Goal: Entertainment & Leisure: Browse casually

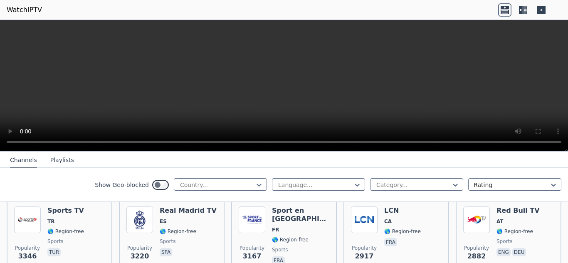
scroll to position [266, 0]
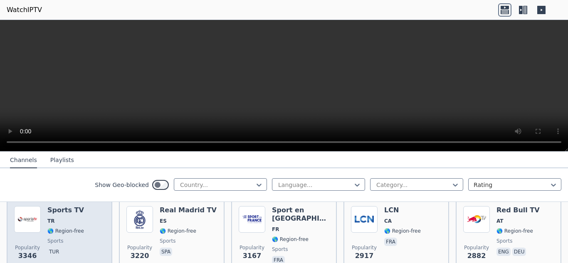
click at [52, 220] on div "Sports TV TR 🌎 Region-free sports tur" at bounding box center [65, 236] width 37 height 60
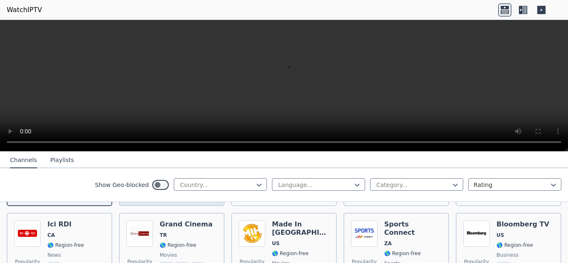
scroll to position [334, 0]
click at [168, 232] on div "Grand Cinema TR 🌎 Region-free movies tur eng ara" at bounding box center [186, 250] width 53 height 60
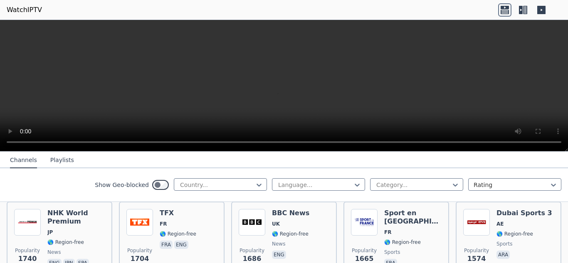
scroll to position [591, 0]
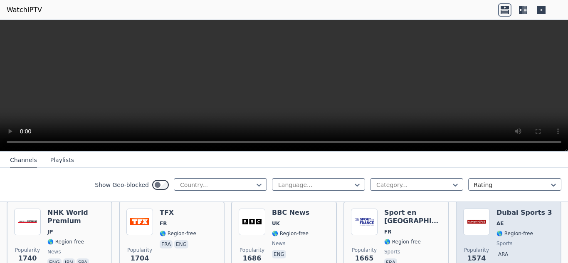
click at [476, 215] on img at bounding box center [476, 222] width 27 height 27
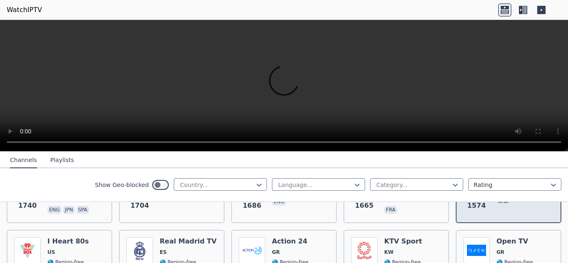
scroll to position [644, 0]
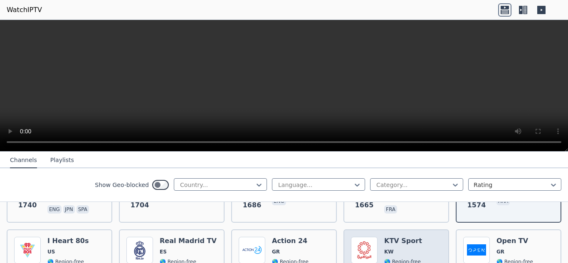
click at [435, 253] on div "Popularity 1466 KTV Sport KW 🌎 Region-free sports eng ara" at bounding box center [396, 267] width 91 height 60
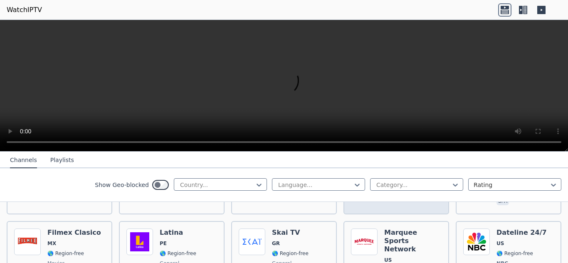
scroll to position [820, 0]
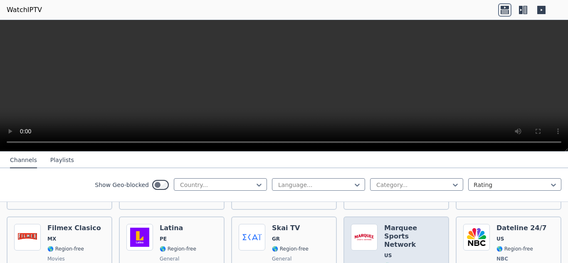
click at [403, 235] on div "Marquee Sports Network US 🌎 Region-free sports eng" at bounding box center [412, 258] width 57 height 68
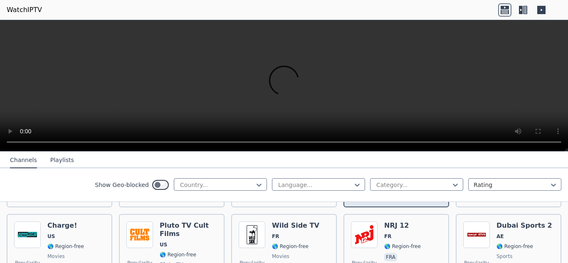
scroll to position [913, 0]
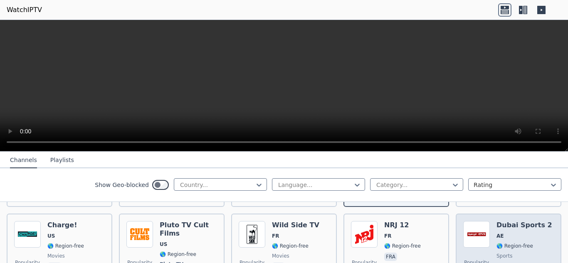
click at [497, 228] on div "Dubai Sports 2 AE 🌎 Region-free sports ara" at bounding box center [525, 256] width 56 height 70
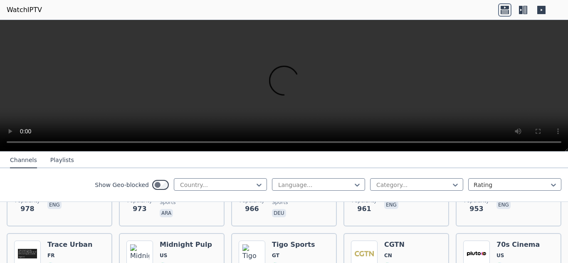
scroll to position [1406, 0]
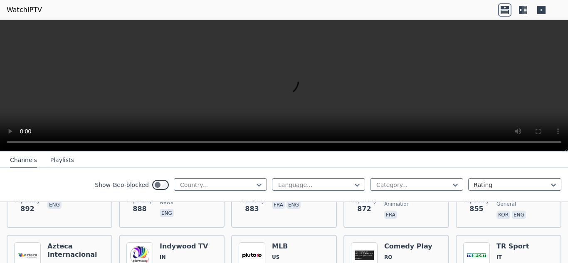
scroll to position [1576, 0]
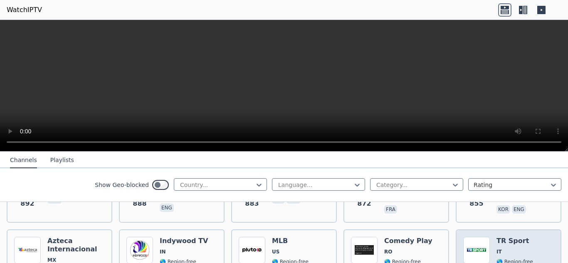
click at [504, 249] on span "IT" at bounding box center [515, 252] width 37 height 7
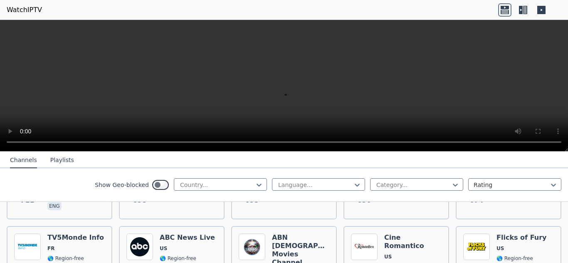
scroll to position [2084, 0]
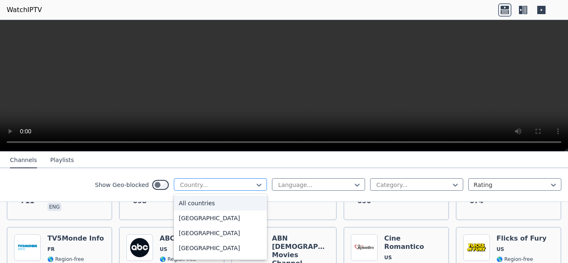
click at [202, 188] on div at bounding box center [217, 185] width 76 height 8
type input "****"
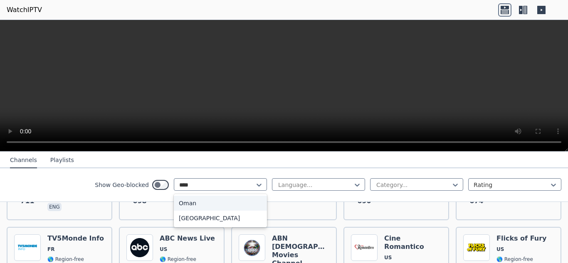
click at [200, 207] on div "Oman" at bounding box center [220, 203] width 93 height 15
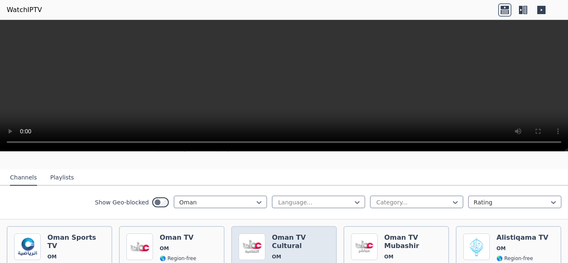
scroll to position [73, 0]
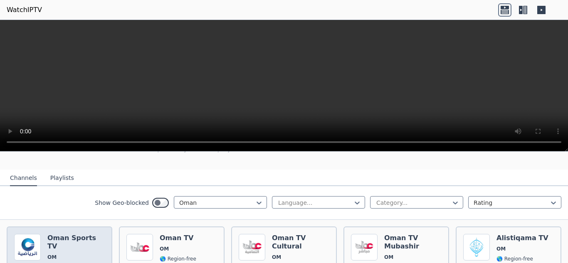
click at [78, 254] on span "OM" at bounding box center [75, 257] width 57 height 7
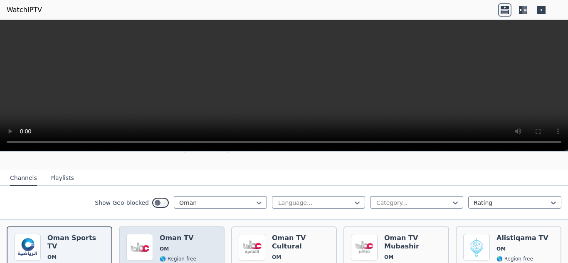
click at [175, 234] on h6 "Oman TV" at bounding box center [178, 238] width 37 height 8
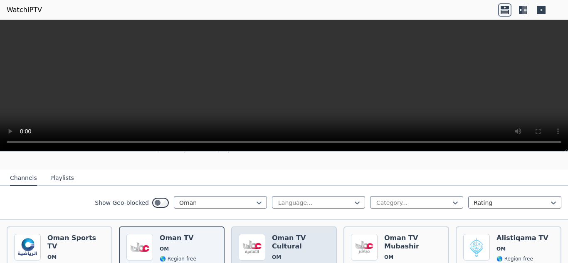
click at [289, 247] on div "Oman TV Cultural OM 🌎 Region-free ara" at bounding box center [300, 264] width 57 height 60
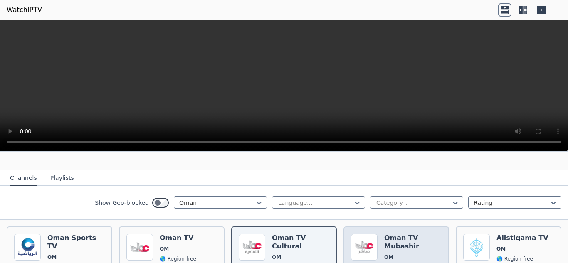
click at [427, 241] on h6 "Oman TV Mubashir" at bounding box center [412, 242] width 57 height 17
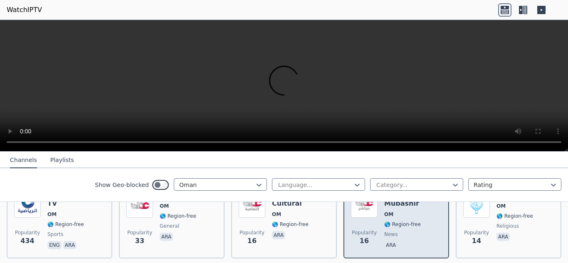
scroll to position [116, 0]
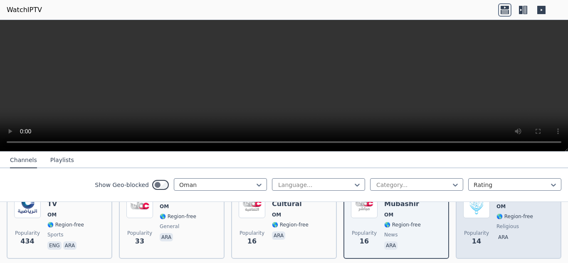
click at [499, 223] on span "religious" at bounding box center [508, 226] width 22 height 7
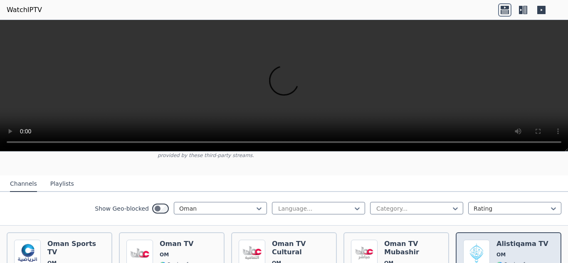
scroll to position [67, 0]
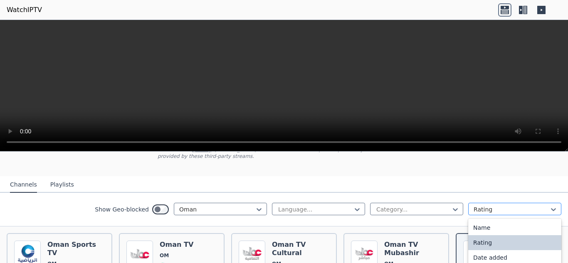
click at [531, 205] on div at bounding box center [512, 209] width 76 height 8
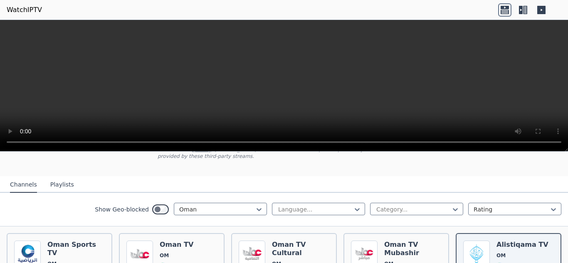
click at [517, 160] on div "WatchIPTV - Free IPTV streams from across the world [DOMAIN_NAME] does not host…" at bounding box center [284, 214] width 568 height 257
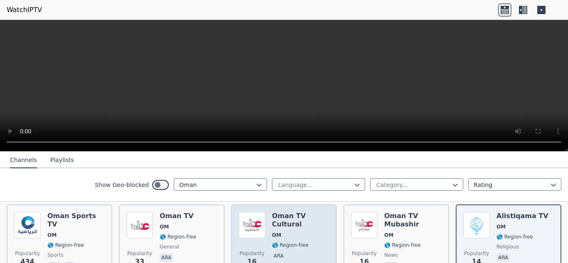
scroll to position [89, 0]
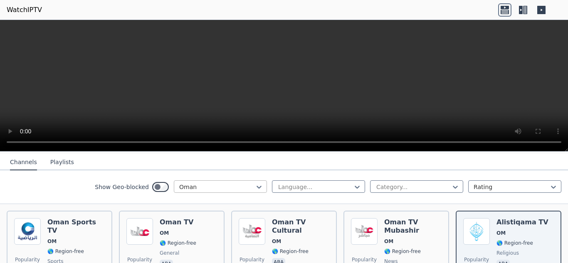
click at [228, 185] on div at bounding box center [217, 187] width 76 height 8
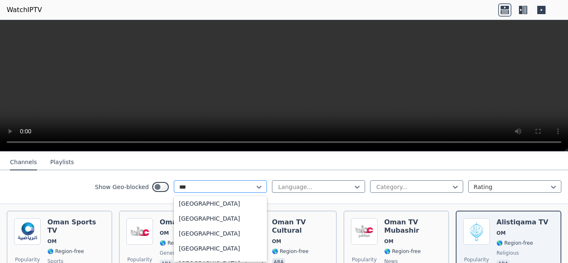
scroll to position [0, 0]
type input "*"
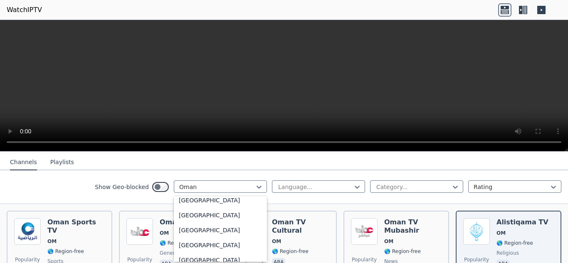
scroll to position [2900, 0]
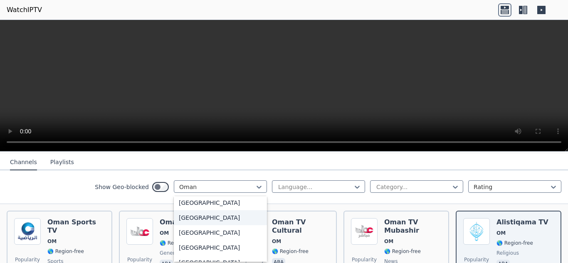
click at [210, 214] on div "[GEOGRAPHIC_DATA]" at bounding box center [220, 217] width 93 height 15
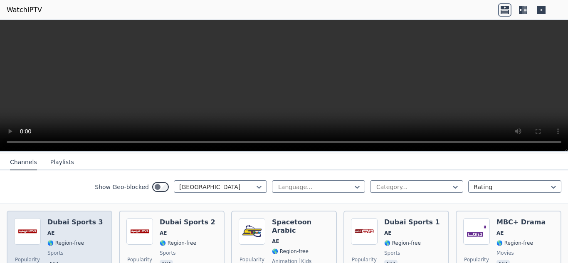
click at [60, 240] on span "🌎 Region-free" at bounding box center [65, 243] width 37 height 7
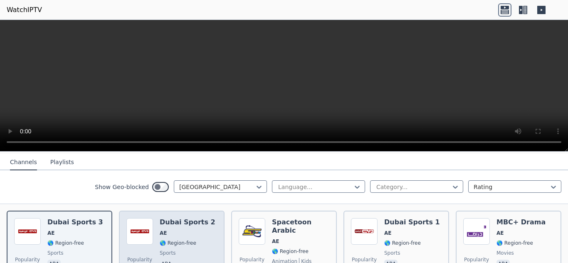
click at [178, 240] on div "Dubai Sports 2 AE 🌎 Region-free sports ara" at bounding box center [188, 248] width 56 height 60
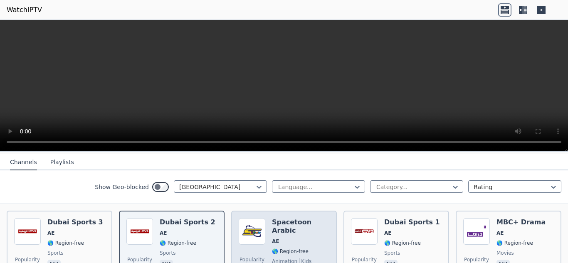
click at [283, 238] on span "AE" at bounding box center [300, 241] width 57 height 7
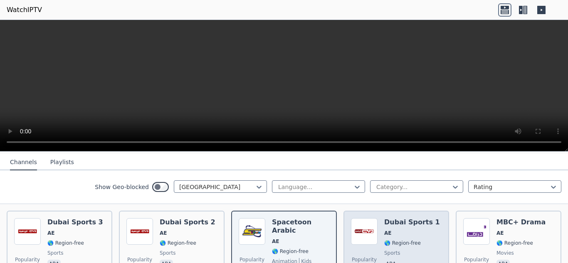
click at [391, 240] on span "🌎 Region-free" at bounding box center [402, 243] width 37 height 7
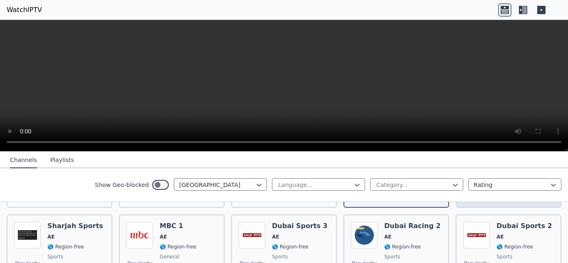
scroll to position [167, 0]
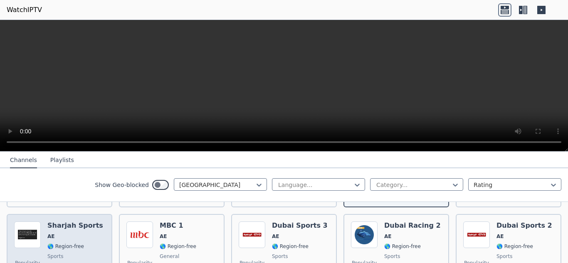
click at [66, 236] on div "Sharjah Sports AE 🌎 Region-free sports ara eng" at bounding box center [75, 252] width 56 height 60
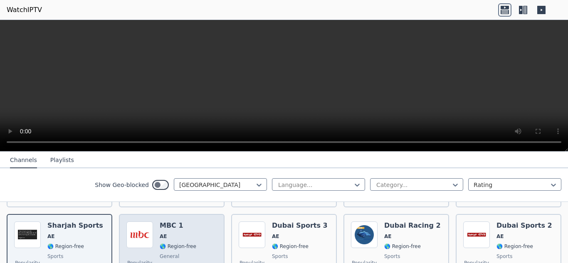
click at [178, 246] on div "MBC 1 AE 🌎 Region-free general ara" at bounding box center [178, 252] width 37 height 60
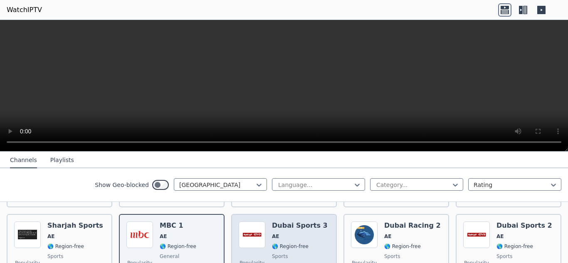
click at [282, 243] on span "🌎 Region-free" at bounding box center [290, 246] width 37 height 7
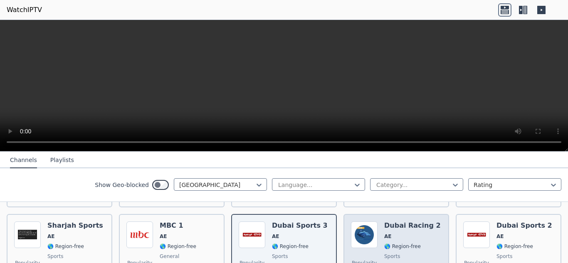
click at [400, 214] on div "Popularity 231 Dubai Racing 2 AE 🌎 Region-free sports ara eng" at bounding box center [396, 251] width 106 height 75
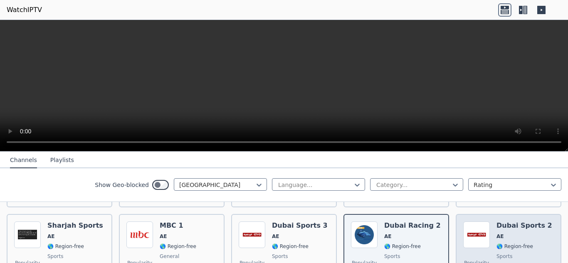
click at [517, 226] on div "Dubai Sports 2 AE 🌎 Region-free sports ara" at bounding box center [525, 252] width 56 height 60
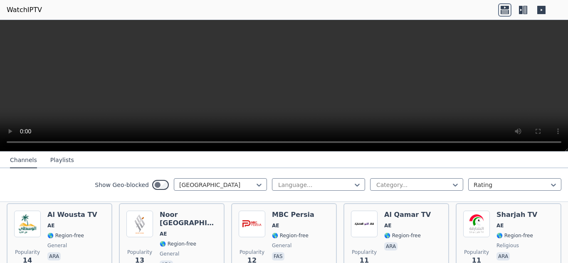
scroll to position [830, 0]
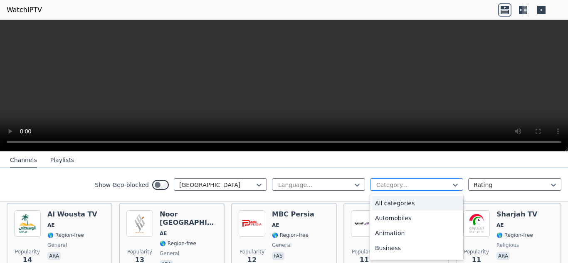
click at [420, 187] on div at bounding box center [413, 185] width 76 height 8
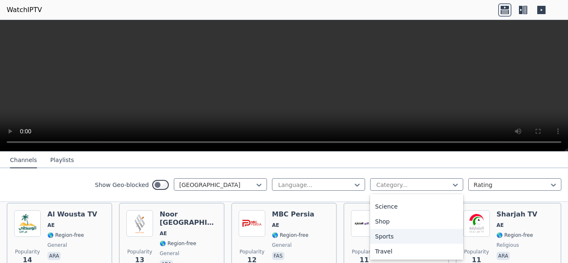
scroll to position [341, 0]
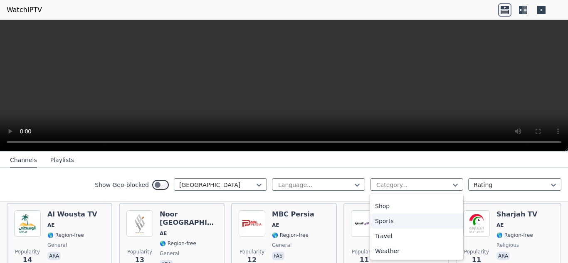
click at [407, 222] on div "Sports" at bounding box center [416, 221] width 93 height 15
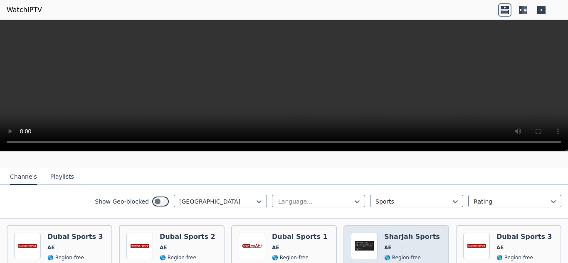
scroll to position [76, 0]
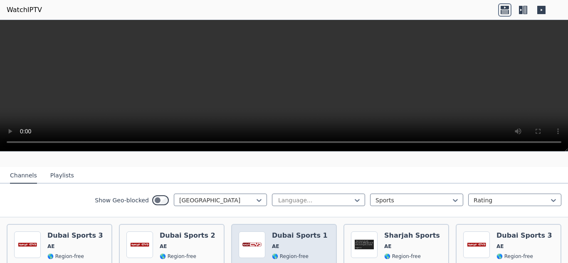
click at [272, 245] on div "Dubai Sports 1 AE 🌎 Region-free sports ara" at bounding box center [300, 262] width 56 height 60
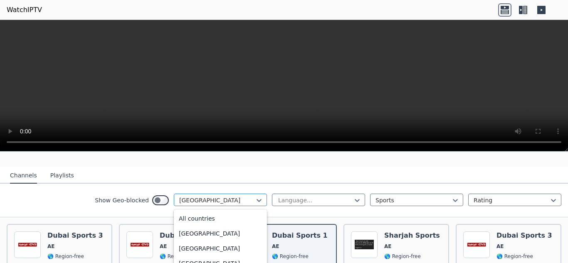
click at [248, 196] on div at bounding box center [217, 200] width 76 height 8
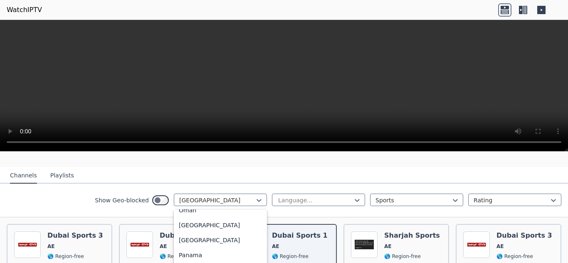
scroll to position [2112, 0]
click at [190, 218] on div "[GEOGRAPHIC_DATA]" at bounding box center [220, 225] width 93 height 15
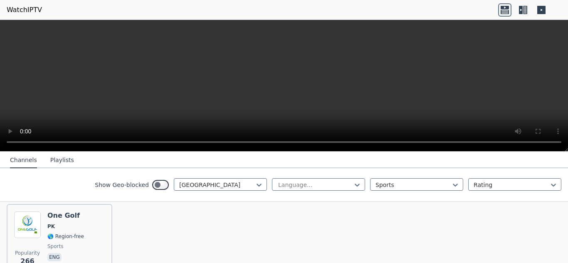
scroll to position [95, 0]
click at [429, 183] on div at bounding box center [413, 185] width 76 height 8
click at [411, 205] on div "All categories" at bounding box center [416, 203] width 93 height 15
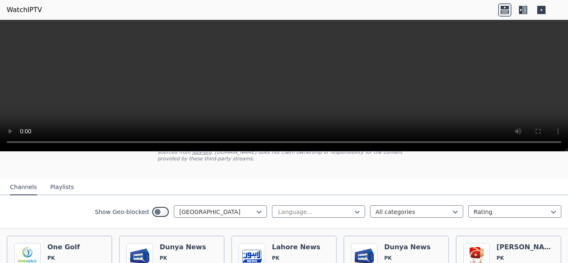
scroll to position [65, 0]
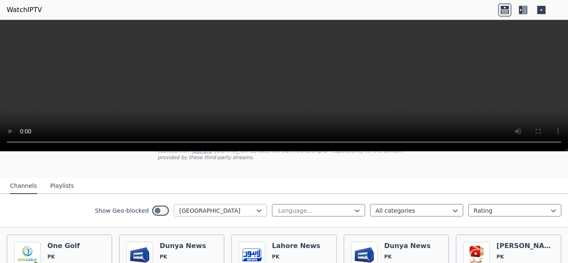
click at [233, 207] on div at bounding box center [217, 211] width 76 height 8
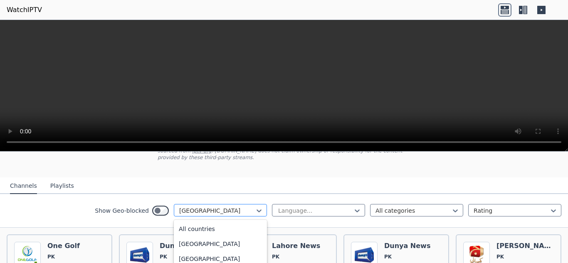
click at [215, 207] on div at bounding box center [217, 211] width 76 height 8
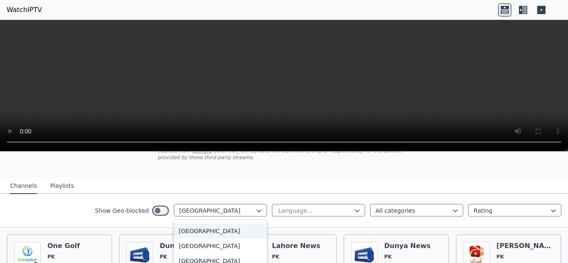
scroll to position [1280, 0]
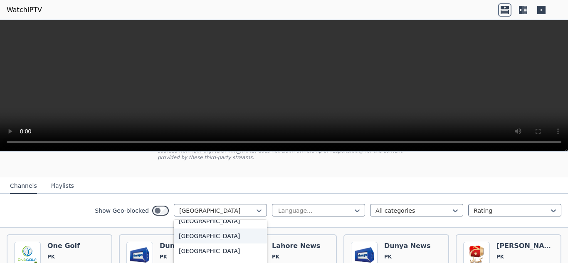
click at [197, 239] on div "[GEOGRAPHIC_DATA]" at bounding box center [220, 236] width 93 height 15
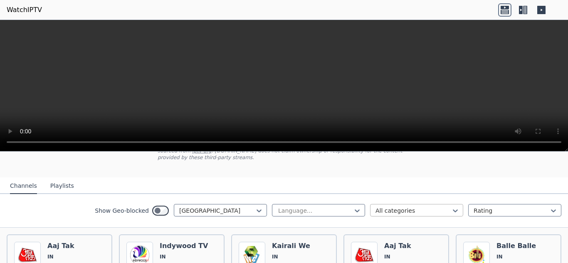
click at [409, 207] on div at bounding box center [413, 211] width 76 height 8
click at [398, 178] on nav "Channels Playlists" at bounding box center [284, 186] width 568 height 17
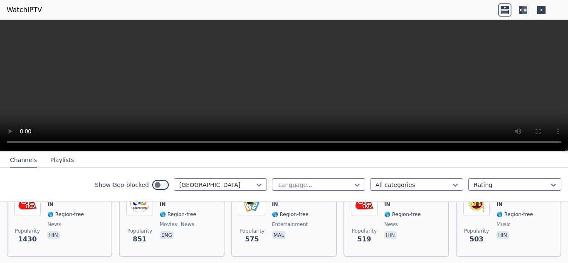
scroll to position [118, 0]
click at [396, 188] on div at bounding box center [413, 185] width 76 height 8
click at [390, 225] on div "Sports" at bounding box center [416, 221] width 93 height 15
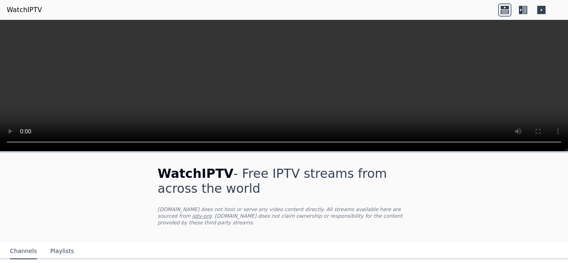
scroll to position [64, 0]
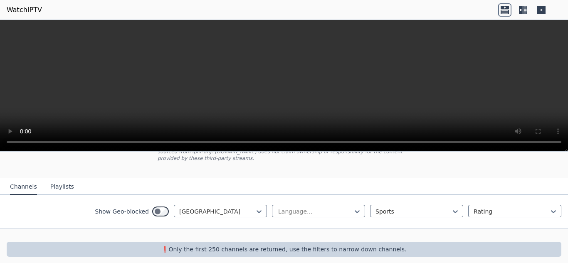
click at [60, 179] on button "Playlists" at bounding box center [62, 187] width 24 height 16
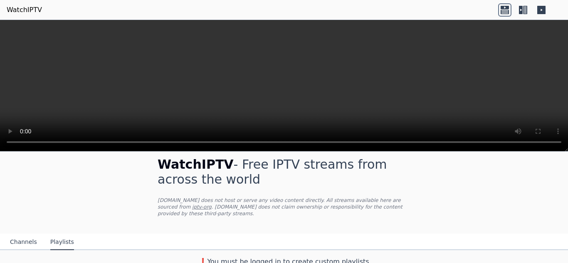
click at [20, 235] on button "Channels" at bounding box center [23, 243] width 27 height 16
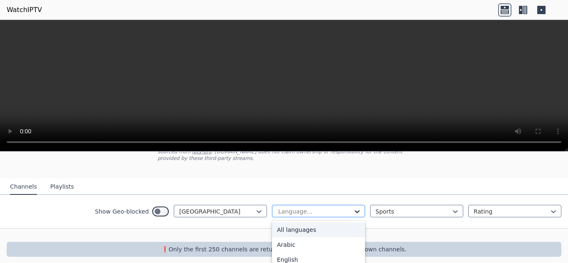
click at [354, 208] on icon at bounding box center [357, 212] width 8 height 8
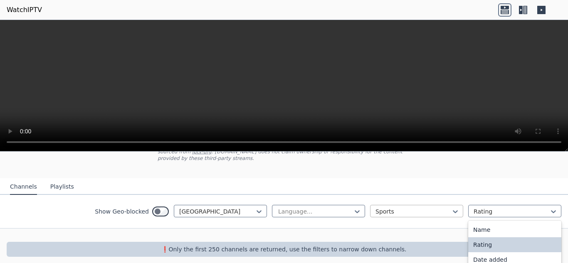
drag, startPoint x: 512, startPoint y: 203, endPoint x: 444, endPoint y: 204, distance: 68.2
click at [444, 208] on div at bounding box center [413, 212] width 76 height 8
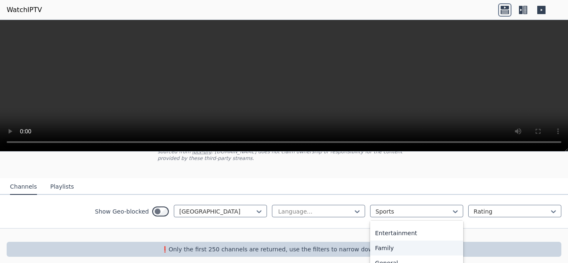
scroll to position [147, 0]
click at [400, 230] on div "Entertainment" at bounding box center [416, 232] width 93 height 15
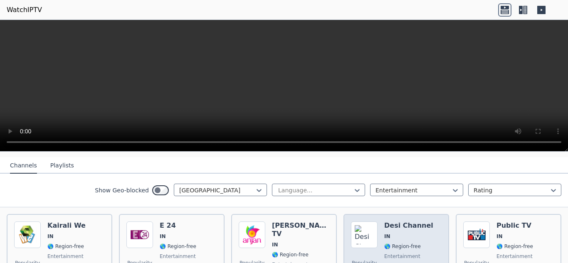
scroll to position [85, 0]
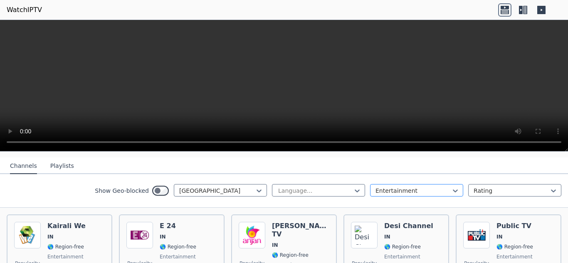
click at [417, 187] on div at bounding box center [413, 191] width 76 height 8
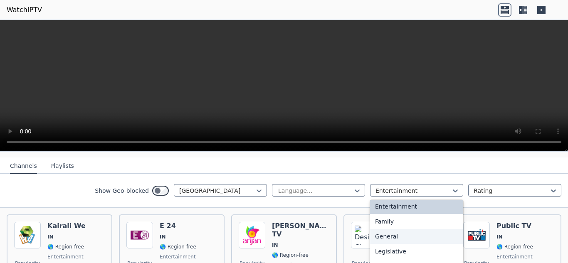
scroll to position [153, 0]
click at [395, 231] on div "General" at bounding box center [416, 236] width 93 height 15
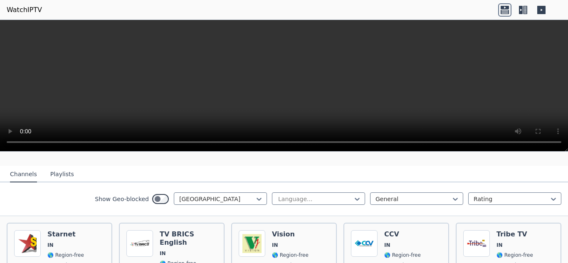
scroll to position [79, 0]
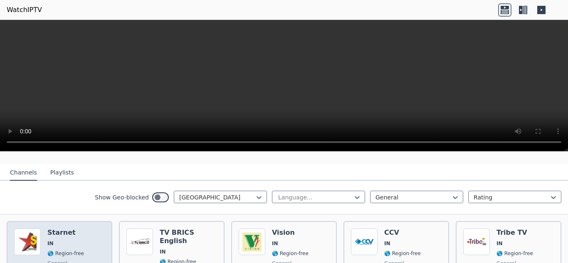
click at [40, 238] on img at bounding box center [27, 242] width 27 height 27
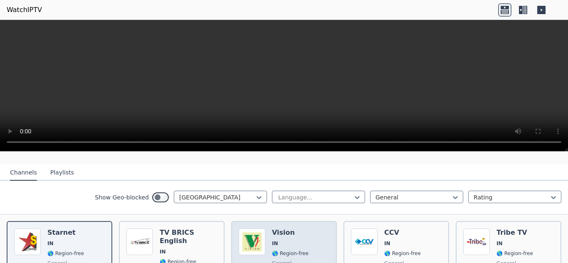
click at [311, 237] on div "Popularity 23 Vision IN 🌎 Region-free general mal" at bounding box center [284, 259] width 91 height 60
